Goal: Find specific page/section: Find specific page/section

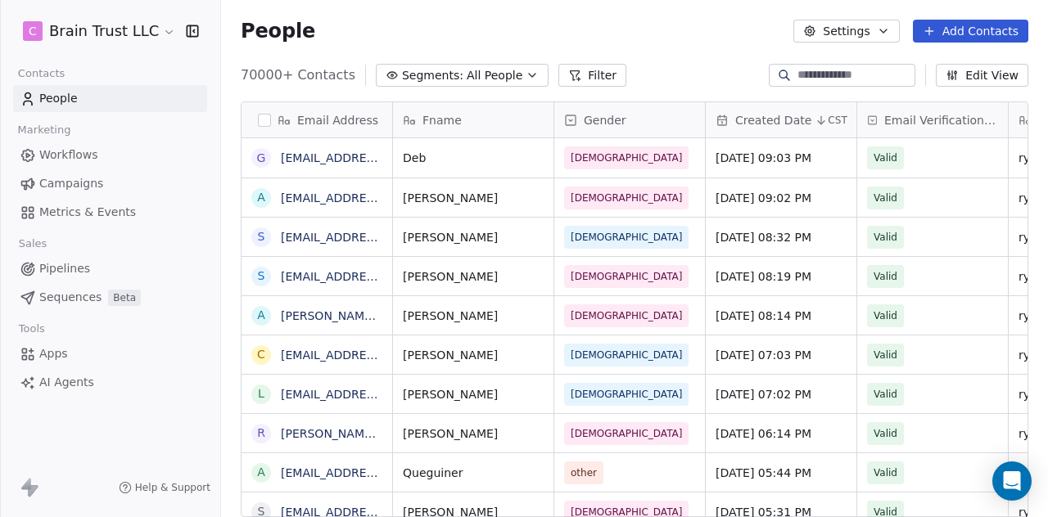
scroll to position [442, 814]
